Goal: Find specific page/section: Locate a particular part of the current website

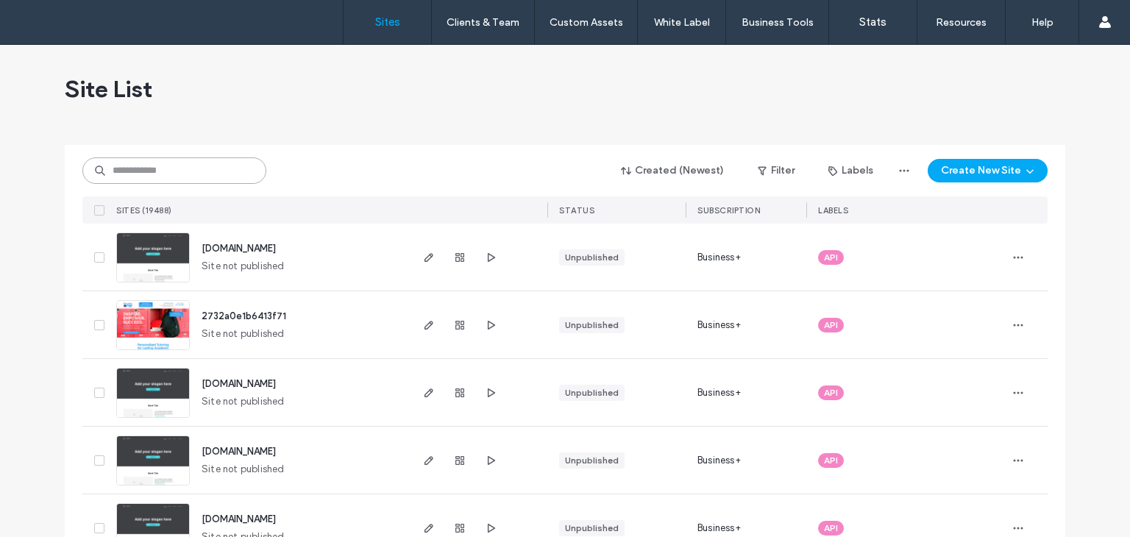
click at [202, 173] on input at bounding box center [174, 170] width 184 height 26
drag, startPoint x: 200, startPoint y: 177, endPoint x: 354, endPoint y: 70, distance: 188.1
click at [203, 179] on input at bounding box center [174, 170] width 184 height 26
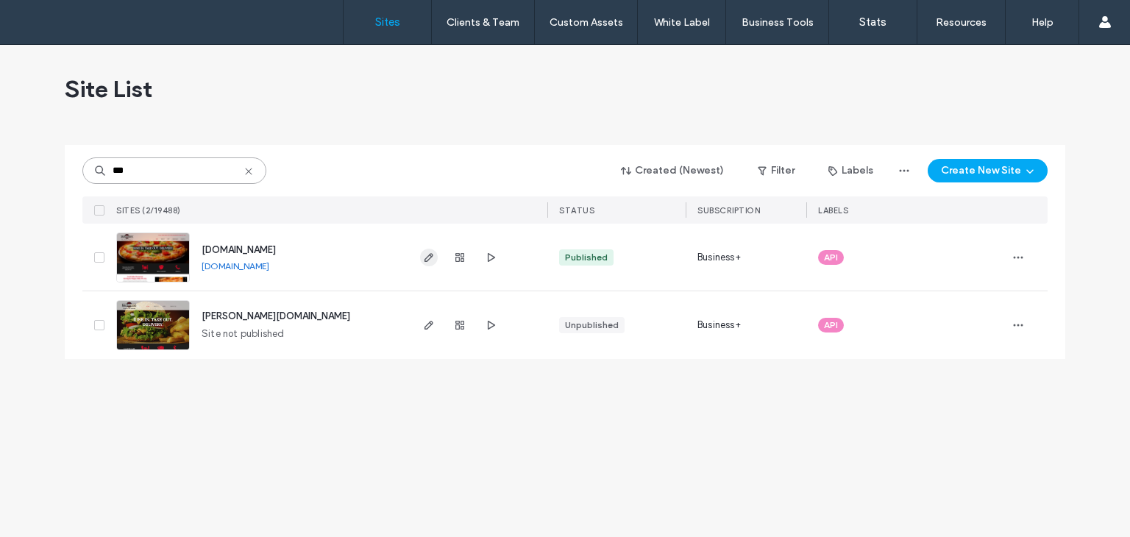
type input "***"
click at [424, 263] on icon "button" at bounding box center [429, 257] width 12 height 12
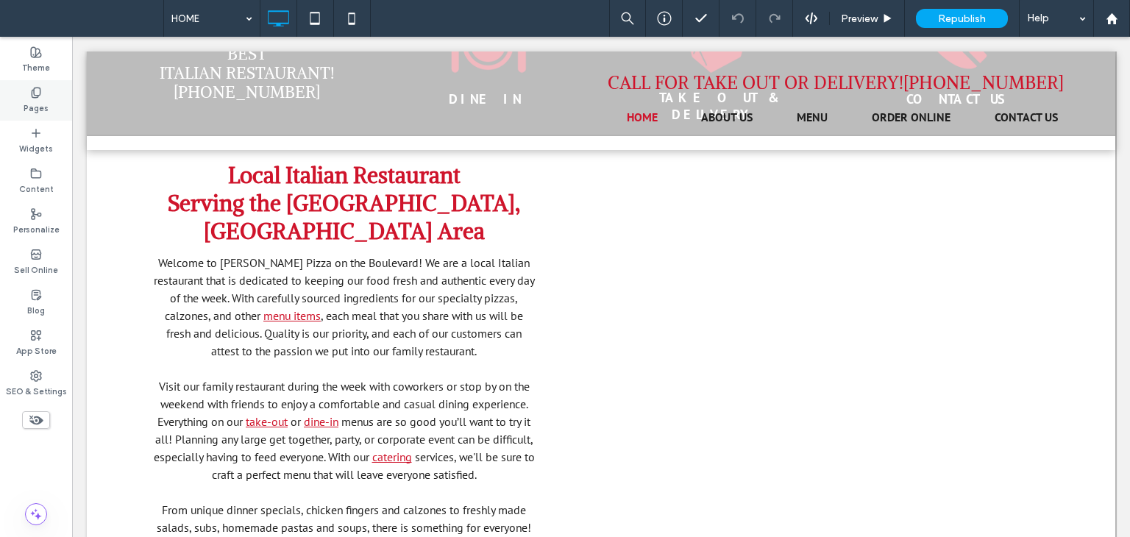
click at [37, 100] on label "Pages" at bounding box center [36, 107] width 25 height 16
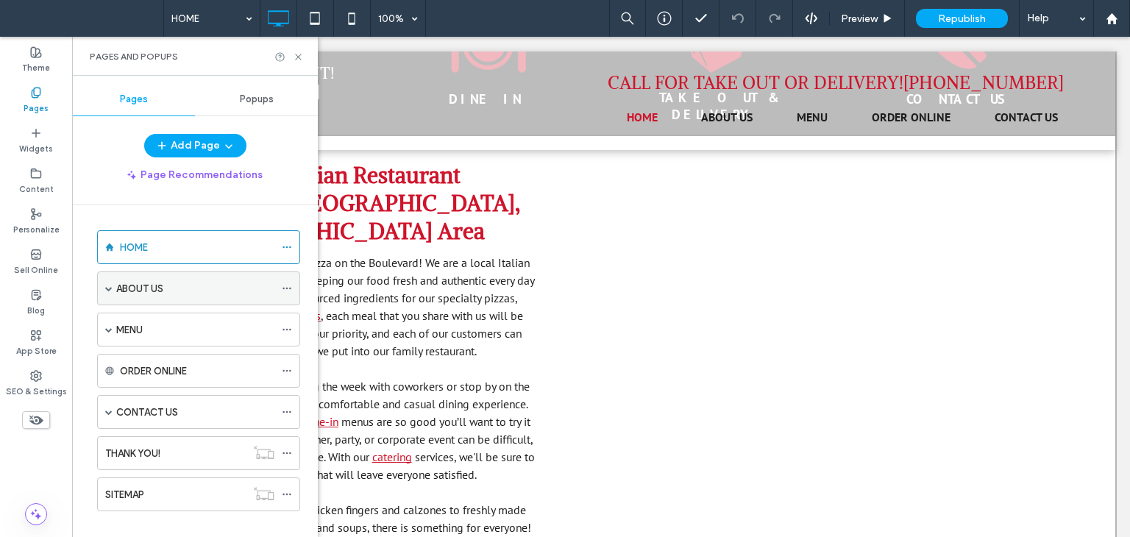
click at [103, 288] on div "ABOUT US" at bounding box center [198, 288] width 203 height 34
click at [110, 289] on span at bounding box center [108, 288] width 7 height 7
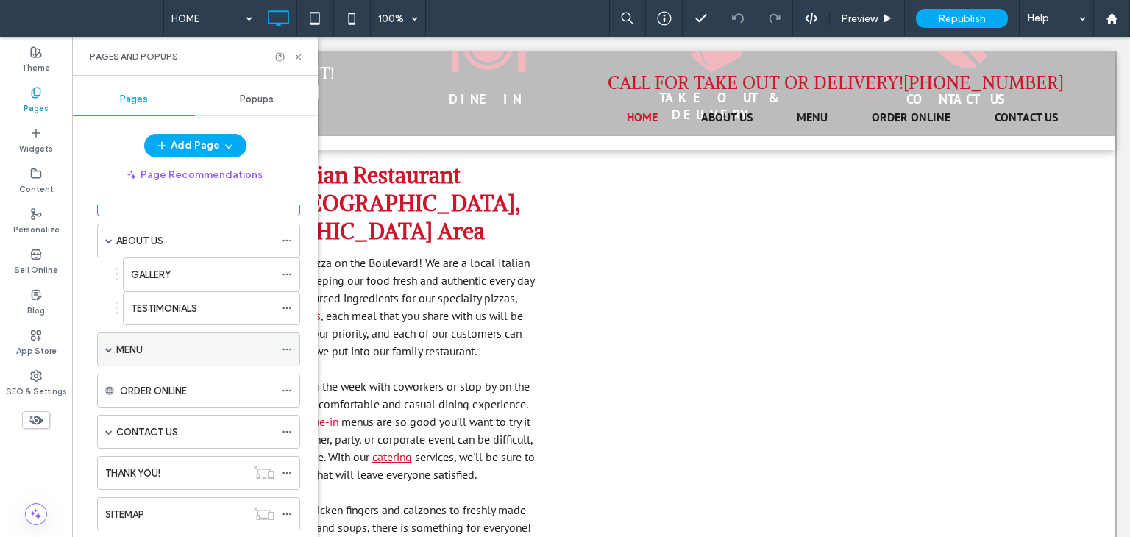
scroll to position [74, 0]
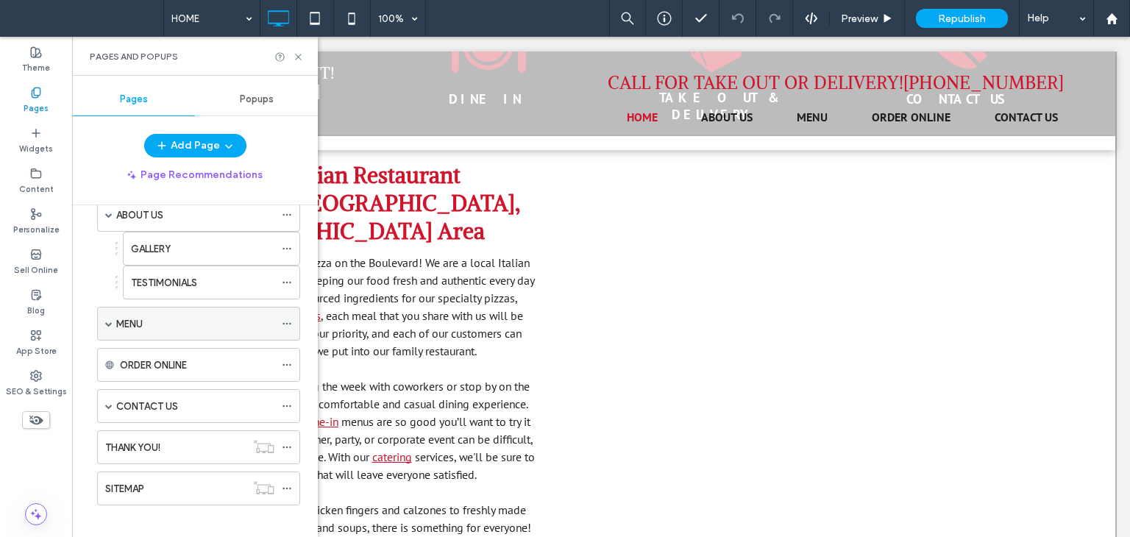
click at [108, 323] on span at bounding box center [108, 323] width 7 height 7
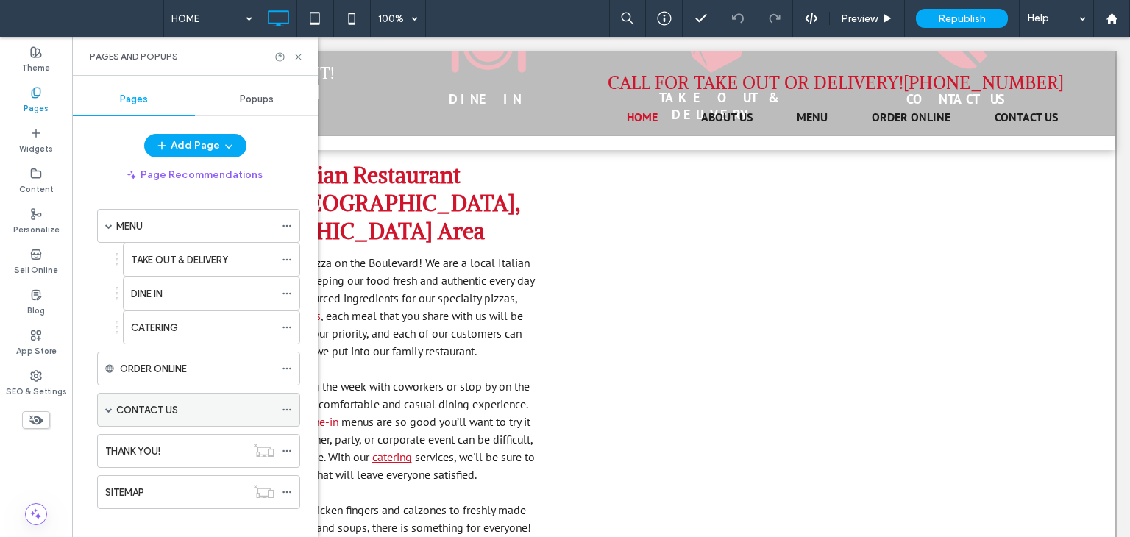
scroll to position [183, 0]
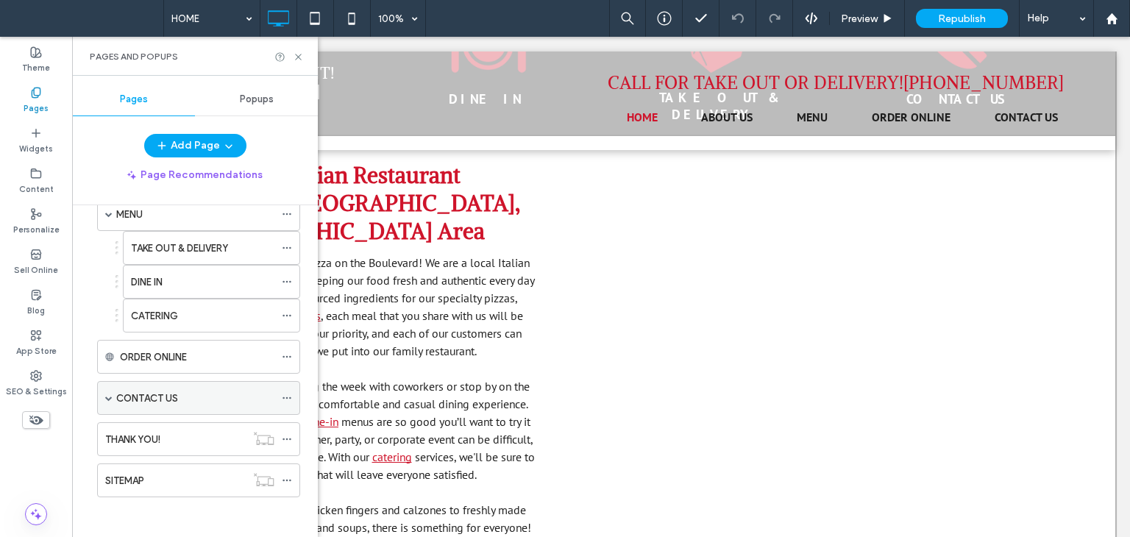
click at [107, 394] on span at bounding box center [108, 397] width 7 height 7
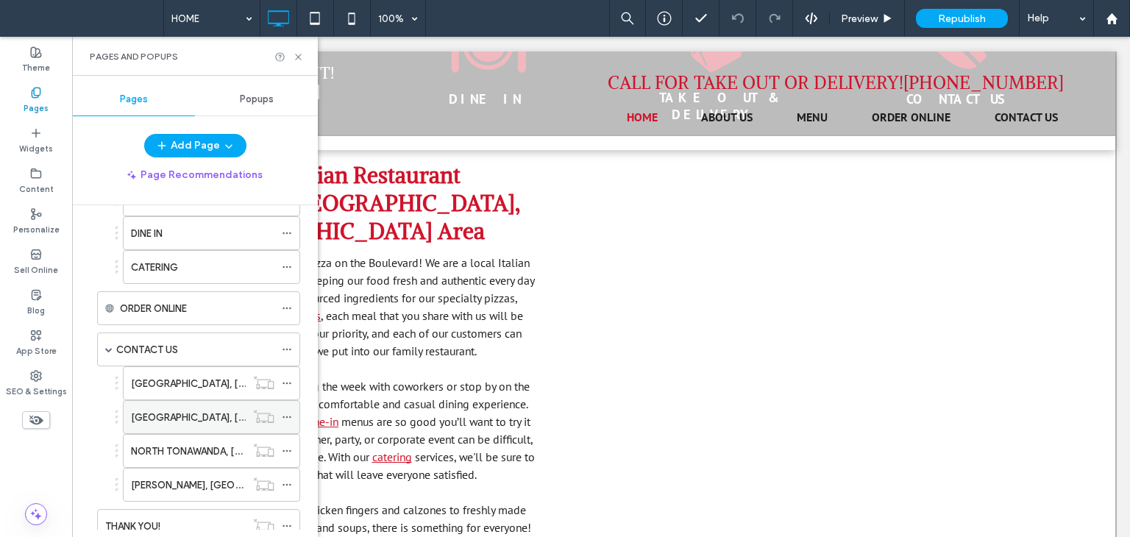
scroll to position [257, 0]
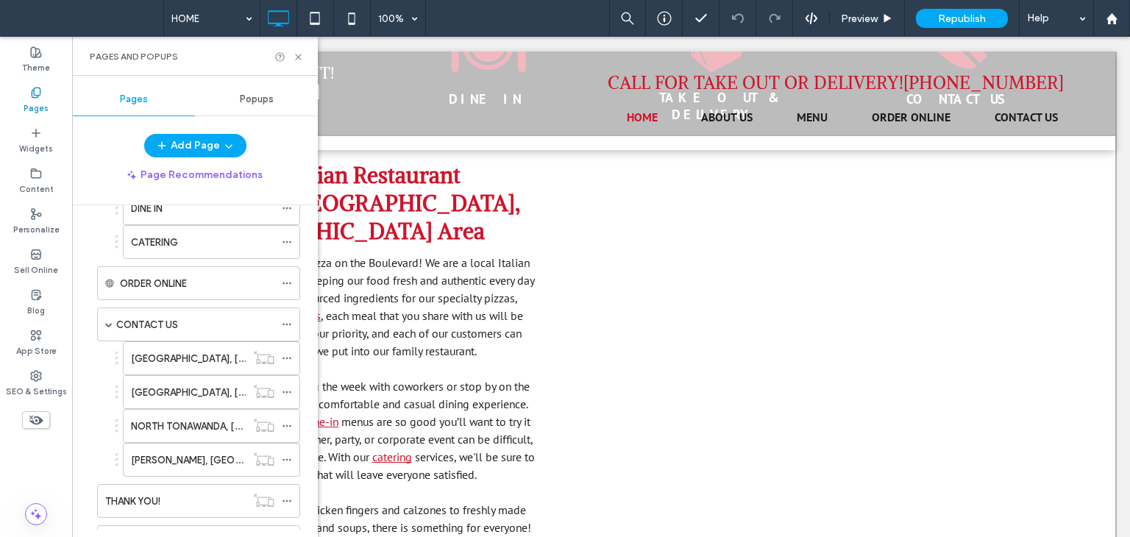
click at [91, 427] on div "[GEOGRAPHIC_DATA], [GEOGRAPHIC_DATA], [GEOGRAPHIC_DATA] [GEOGRAPHIC_DATA], [GEO…" at bounding box center [195, 408] width 210 height 135
